Goal: Go to known website: Access a specific website the user already knows

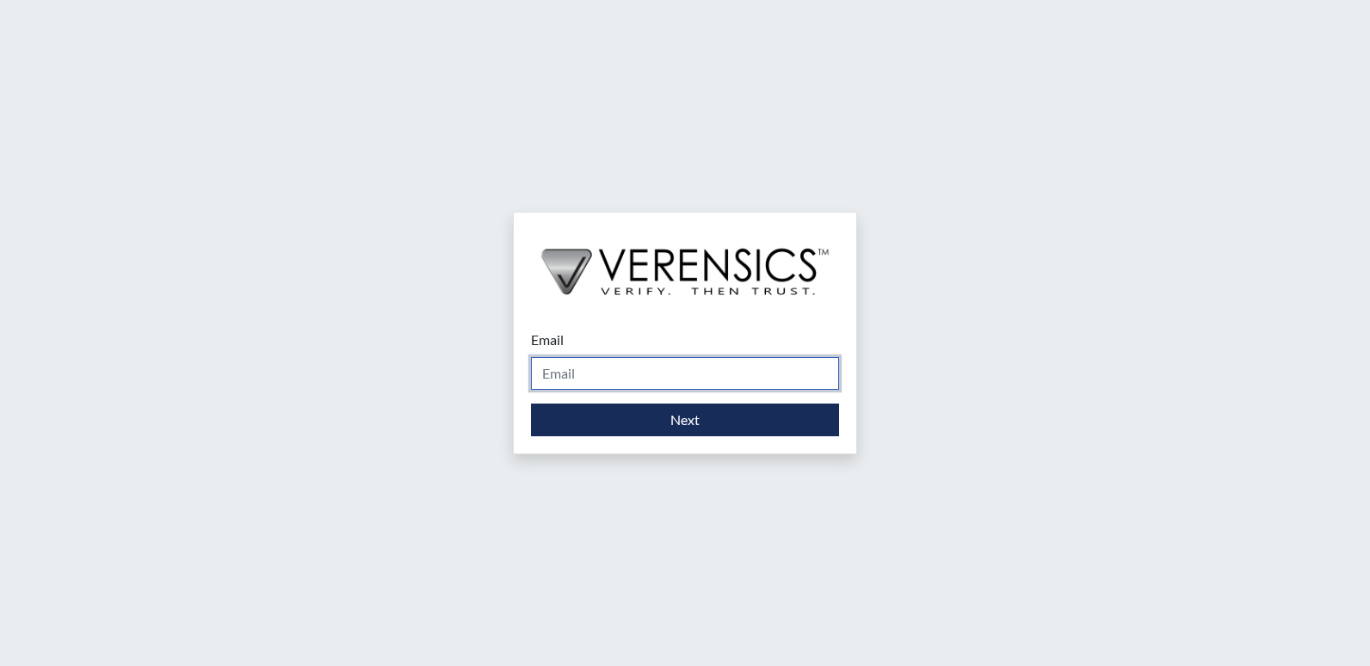
click at [588, 365] on input "Email" at bounding box center [685, 373] width 308 height 33
type input "[PERSON_NAME][EMAIL_ADDRESS][PERSON_NAME][DOMAIN_NAME]"
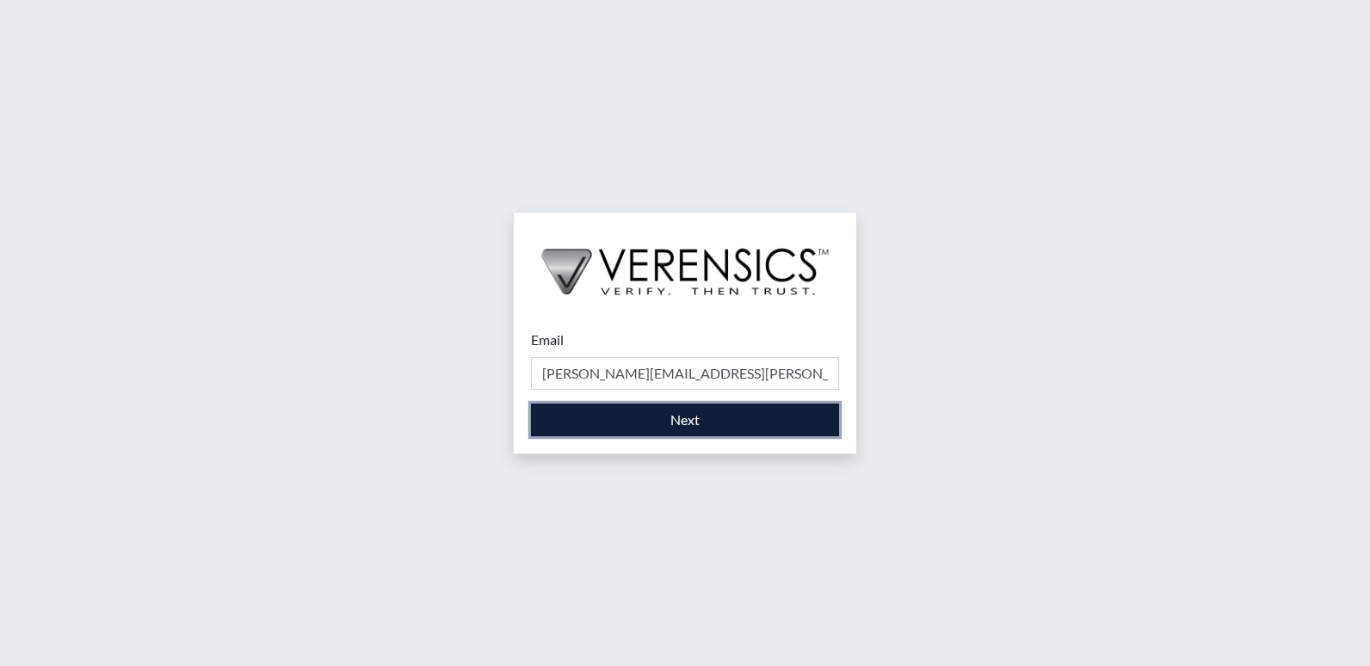
click at [578, 428] on button "Next" at bounding box center [685, 420] width 308 height 33
